Goal: Task Accomplishment & Management: Manage account settings

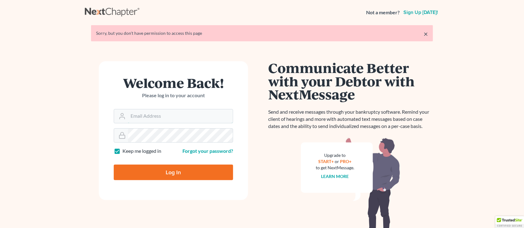
type input "sharonw@sfarthinglaw.com"
click at [158, 179] on input "Log In" at bounding box center [173, 173] width 119 height 16
type input "Thinking..."
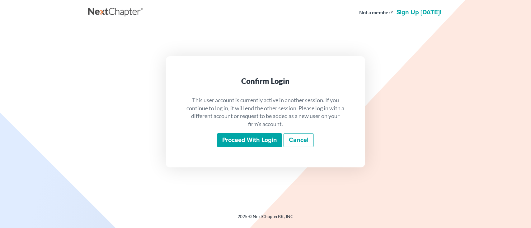
click at [261, 134] on input "Proceed with login" at bounding box center [249, 140] width 65 height 14
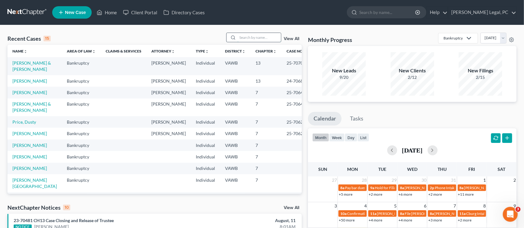
click at [262, 39] on input "search" at bounding box center [260, 37] width 44 height 9
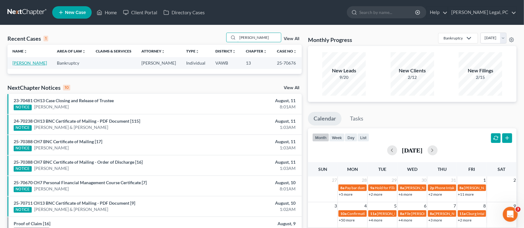
type input "SPRIGGS"
click at [16, 64] on link "[PERSON_NAME]" at bounding box center [29, 62] width 35 height 5
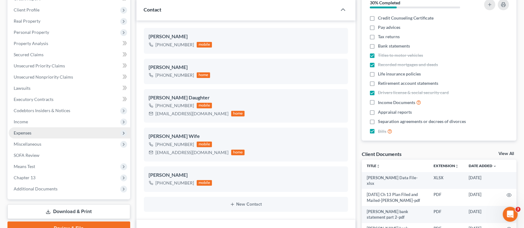
scroll to position [124, 0]
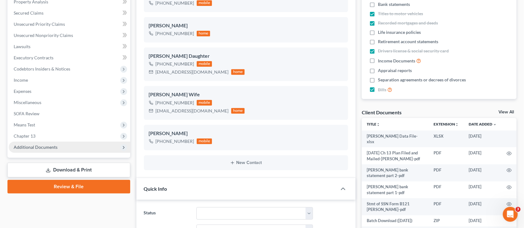
click at [19, 147] on span "Additional Documents" at bounding box center [36, 147] width 44 height 5
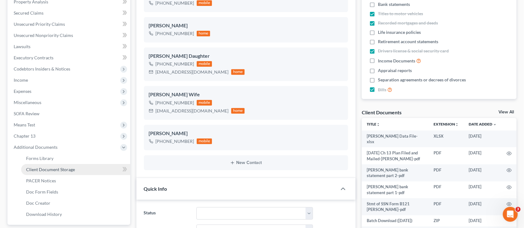
click at [40, 167] on span "Client Document Storage" at bounding box center [50, 169] width 49 height 5
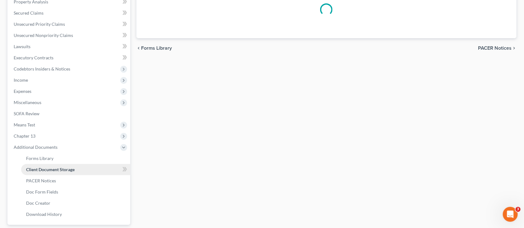
scroll to position [70, 0]
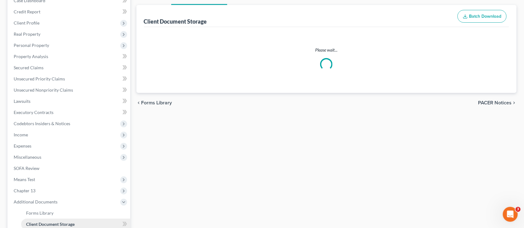
select select "0"
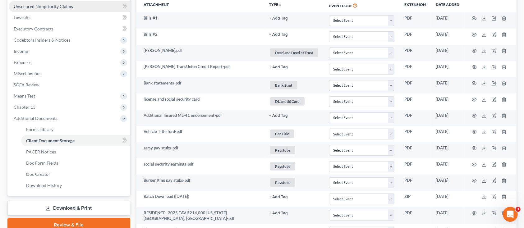
scroll to position [166, 0]
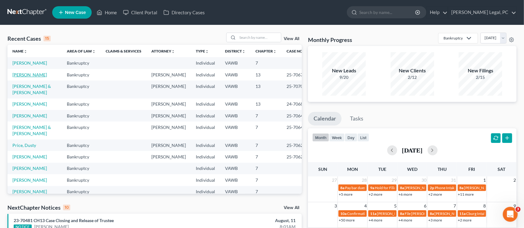
click at [38, 74] on link "[PERSON_NAME]" at bounding box center [29, 74] width 35 height 5
click at [37, 74] on link "[PERSON_NAME]" at bounding box center [29, 74] width 35 height 5
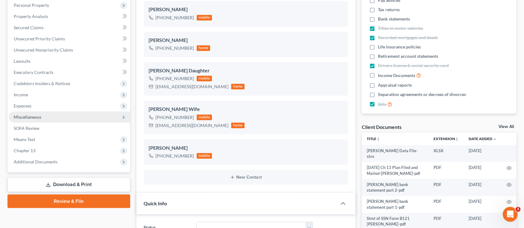
scroll to position [124, 0]
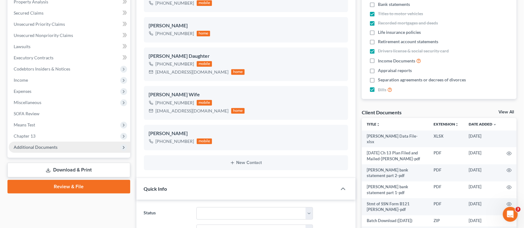
click at [51, 145] on span "Additional Documents" at bounding box center [36, 147] width 44 height 5
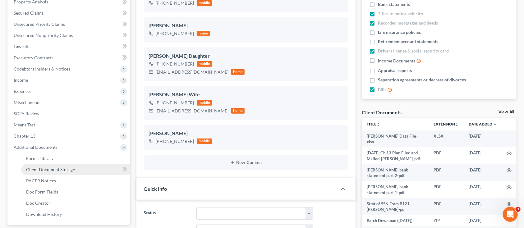
click at [51, 170] on span "Client Document Storage" at bounding box center [50, 169] width 49 height 5
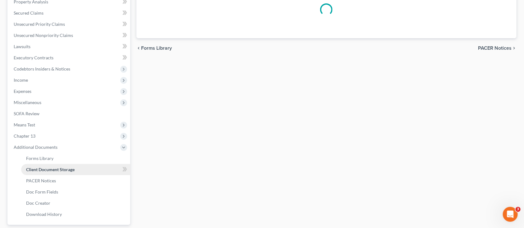
scroll to position [36, 0]
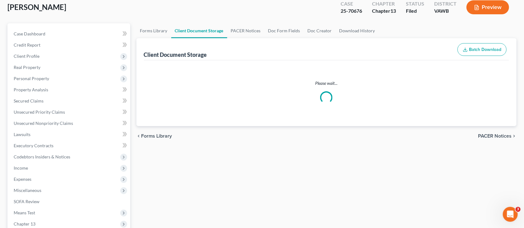
select select "0"
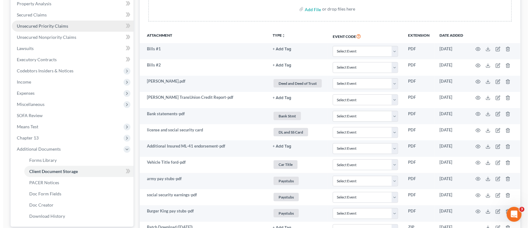
scroll to position [124, 0]
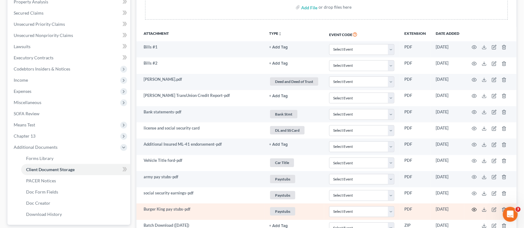
click at [475, 211] on icon "button" at bounding box center [474, 209] width 5 height 5
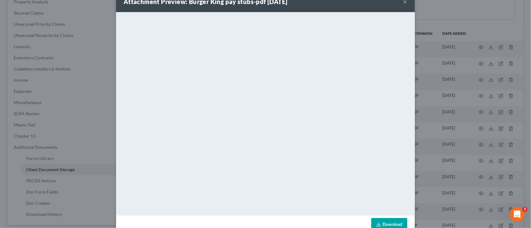
scroll to position [31, 0]
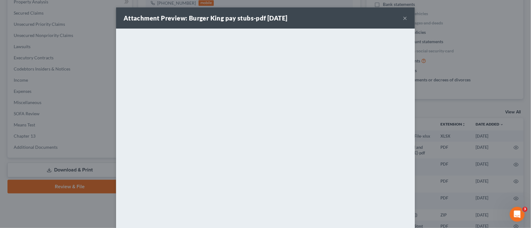
click at [403, 17] on button "×" at bounding box center [405, 17] width 4 height 7
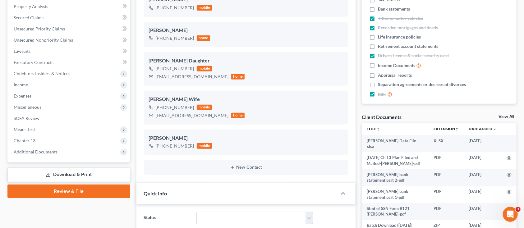
scroll to position [124, 0]
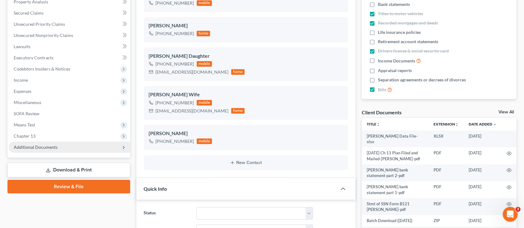
click at [23, 146] on span "Additional Documents" at bounding box center [36, 147] width 44 height 5
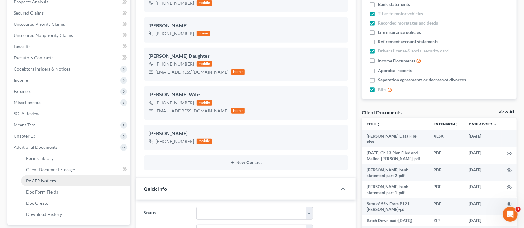
click at [38, 181] on span "PACER Notices" at bounding box center [41, 180] width 30 height 5
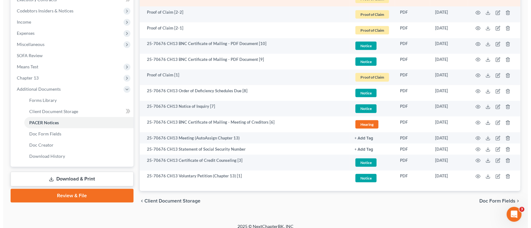
scroll to position [188, 0]
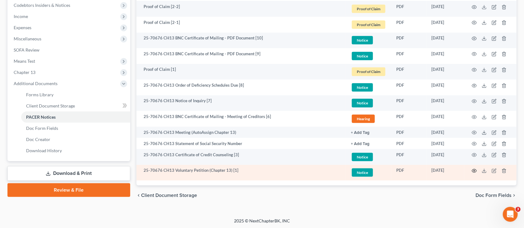
click at [475, 171] on circle "button" at bounding box center [474, 170] width 1 height 1
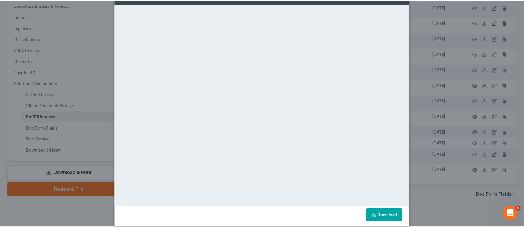
scroll to position [31, 0]
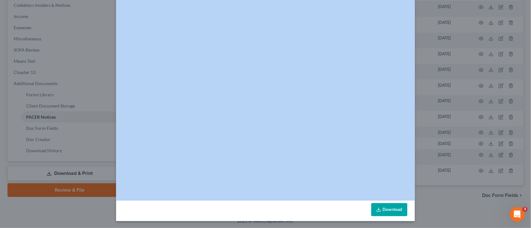
drag, startPoint x: 440, startPoint y: 243, endPoint x: 426, endPoint y: 248, distance: 14.6
click at [426, 228] on html "Home New Case Client Portal Directory Cases Farthing Legal, PC sharonw@sfarthin…" at bounding box center [265, 20] width 531 height 417
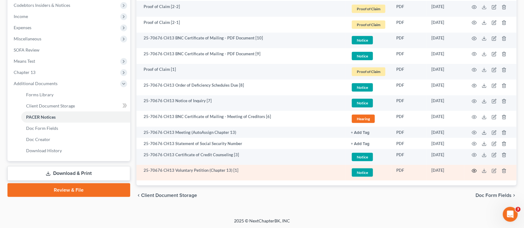
click at [475, 169] on icon "button" at bounding box center [474, 171] width 5 height 5
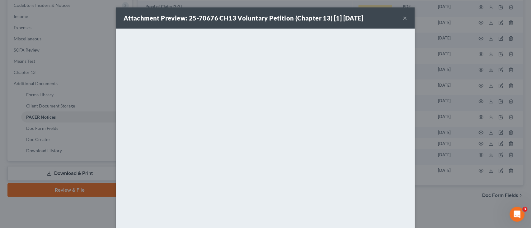
click at [403, 16] on button "×" at bounding box center [405, 17] width 4 height 7
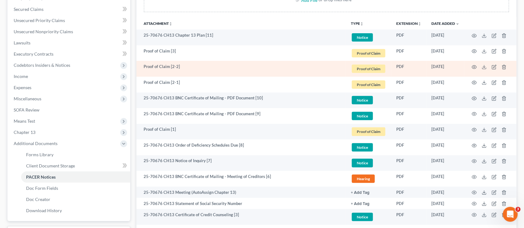
scroll to position [147, 0]
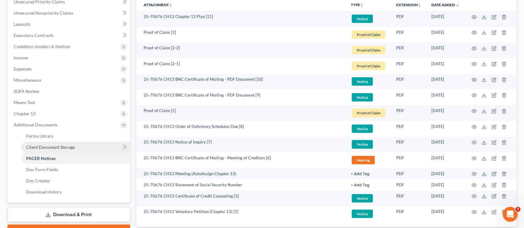
click at [70, 148] on span "Client Document Storage" at bounding box center [50, 147] width 49 height 5
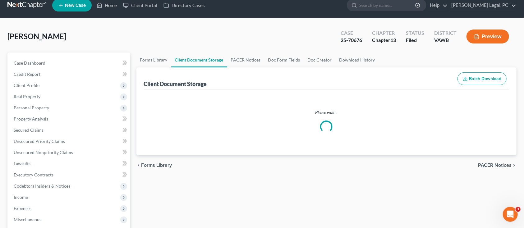
scroll to position [2, 0]
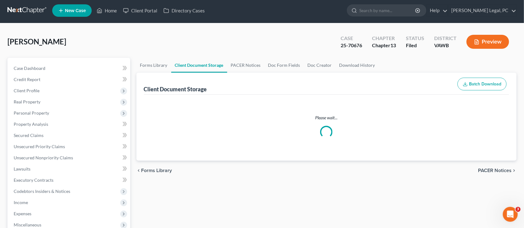
select select "0"
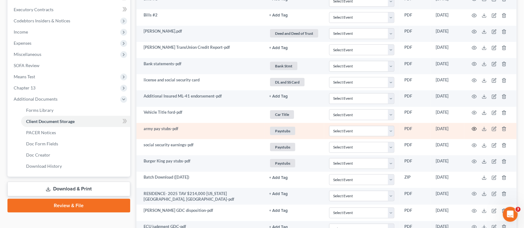
scroll to position [173, 0]
click at [485, 129] on icon at bounding box center [484, 128] width 5 height 5
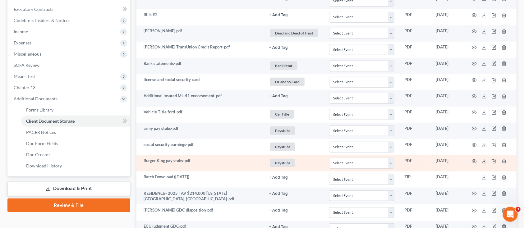
click at [484, 162] on polyline at bounding box center [485, 161] width 2 height 1
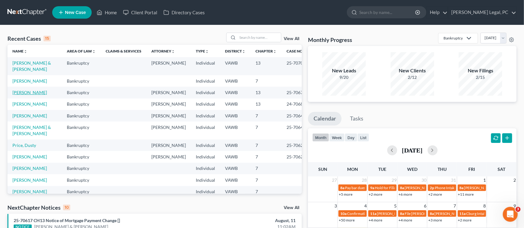
click at [24, 90] on link "[PERSON_NAME]" at bounding box center [29, 92] width 35 height 5
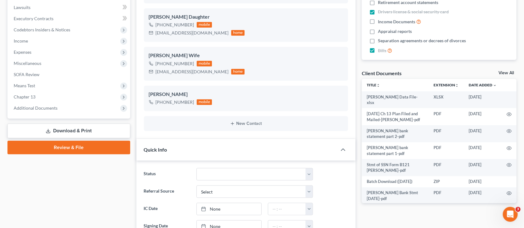
scroll to position [166, 0]
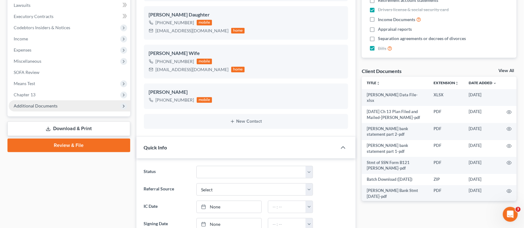
click at [41, 102] on span "Additional Documents" at bounding box center [70, 105] width 122 height 11
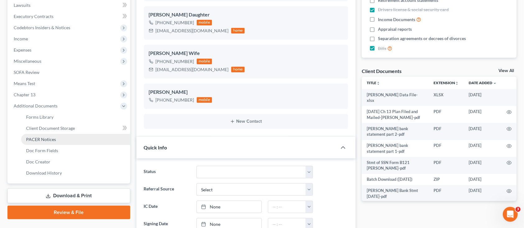
click at [50, 139] on span "PACER Notices" at bounding box center [41, 139] width 30 height 5
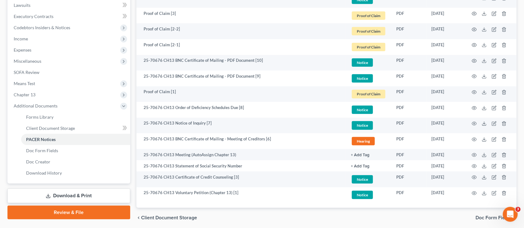
scroll to position [188, 0]
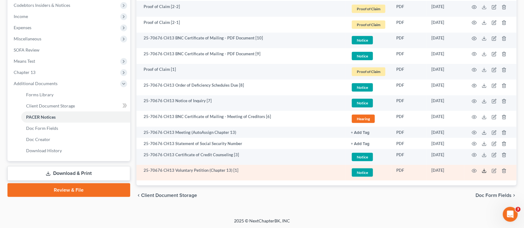
click at [486, 172] on icon at bounding box center [484, 171] width 5 height 5
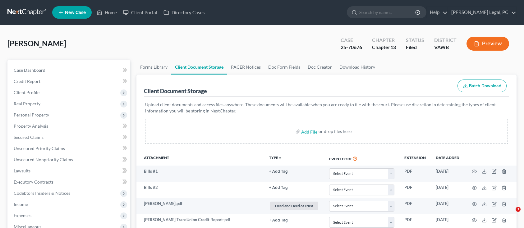
select select "0"
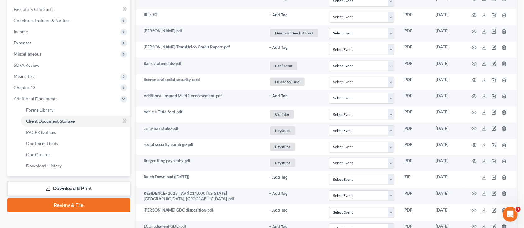
scroll to position [173, 0]
